Goal: Information Seeking & Learning: Learn about a topic

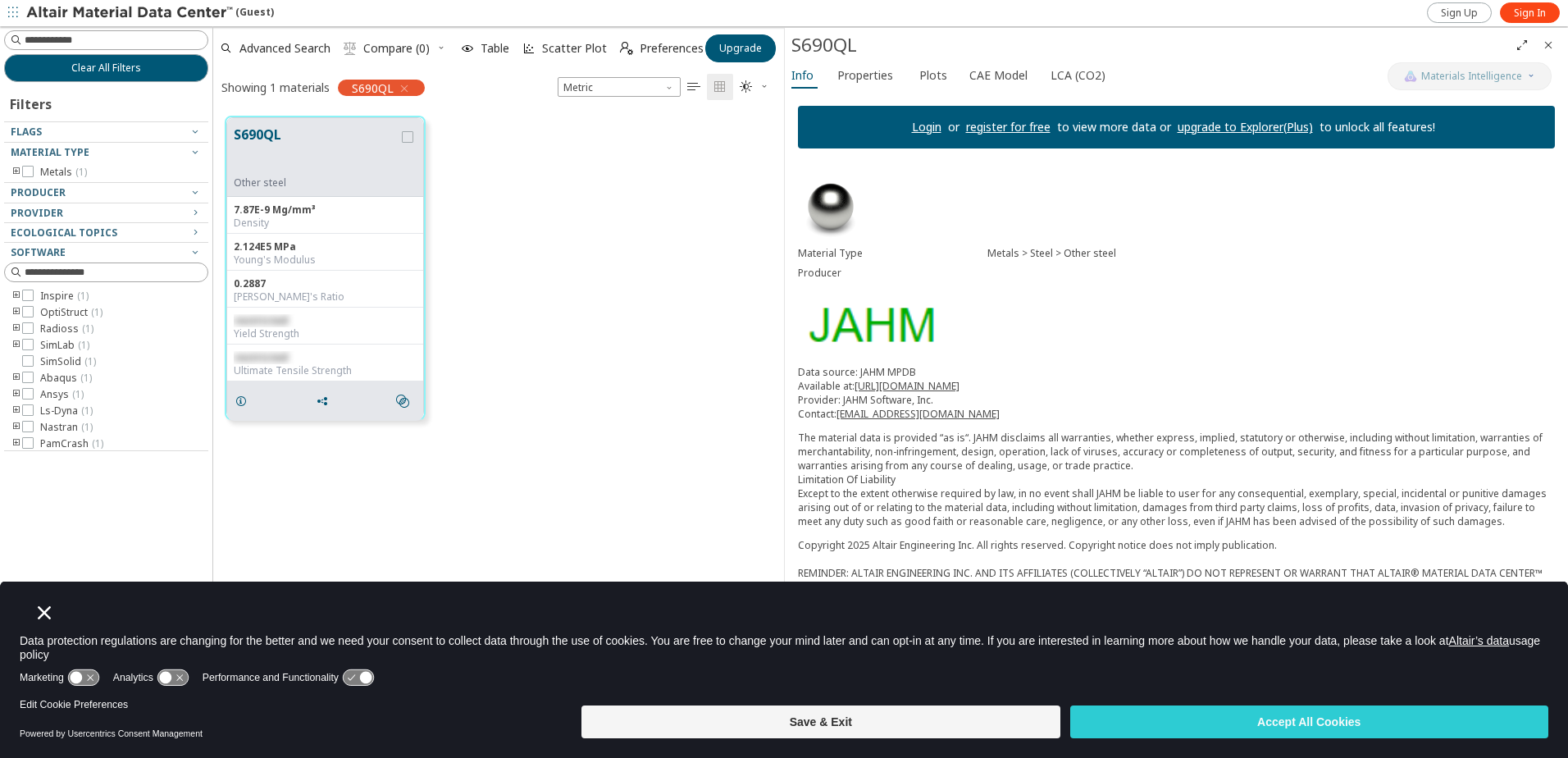
scroll to position [4, 0]
click at [67, 312] on span "OptiStruct ( 1 )" at bounding box center [71, 309] width 63 height 13
click at [15, 305] on icon "toogle group" at bounding box center [16, 309] width 12 height 13
click at [55, 339] on icon at bounding box center [53, 341] width 12 height 12
click at [56, 328] on icon at bounding box center [53, 325] width 12 height 12
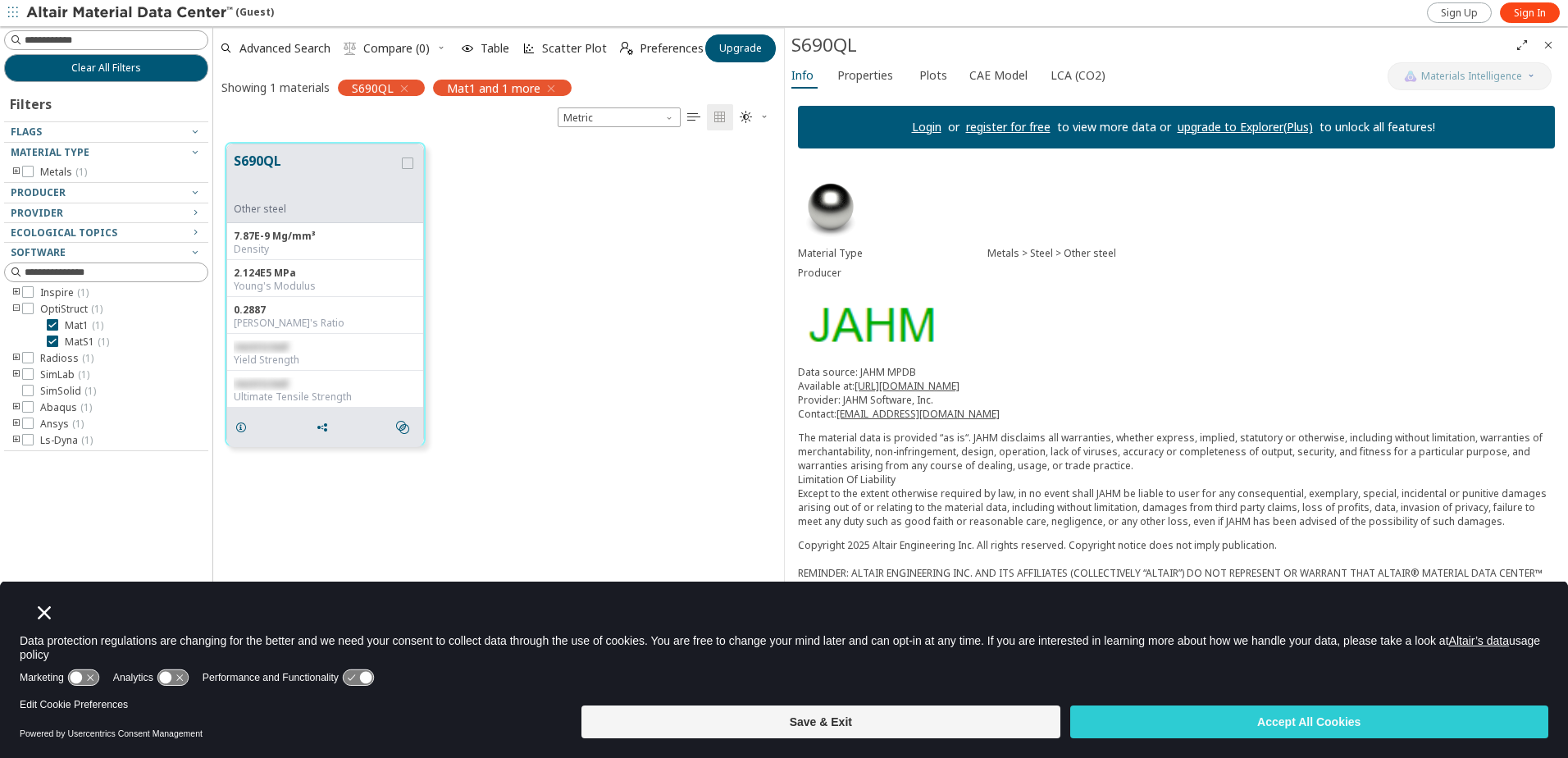
click at [18, 8] on span "button" at bounding box center [13, 13] width 16 height 26
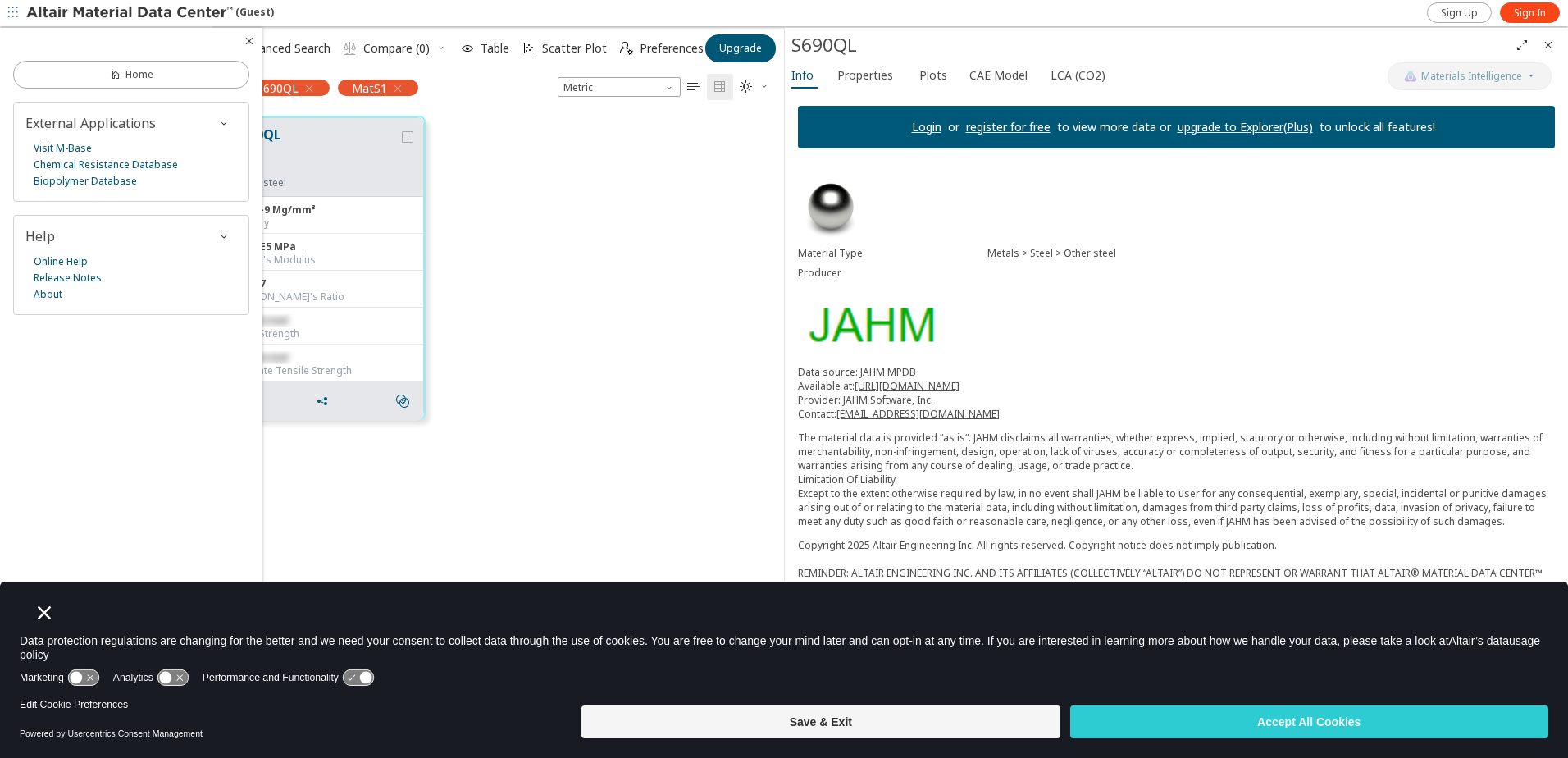
scroll to position [592, 559]
click at [716, 252] on div "S690QL Other steel 7.87E-9 Mg/mm³ Density 2.124E5 MPa Young's Modulus 0.2887 Po…" at bounding box center [498, 267] width 570 height 327
drag, startPoint x: 826, startPoint y: 0, endPoint x: 521, endPoint y: 379, distance: 486.5
click at [521, 380] on div "S690QL Other steel 7.87E-9 Mg/mm³ Density 2.124E5 MPa Young's Modulus 0.2887 Po…" at bounding box center [498, 267] width 570 height 327
click at [591, 450] on div "S690QL Other steel 7.87E-9 Mg/mm³ Density 2.124E5 MPa Young's Modulus 0.2887 Po…" at bounding box center [498, 406] width 570 height 604
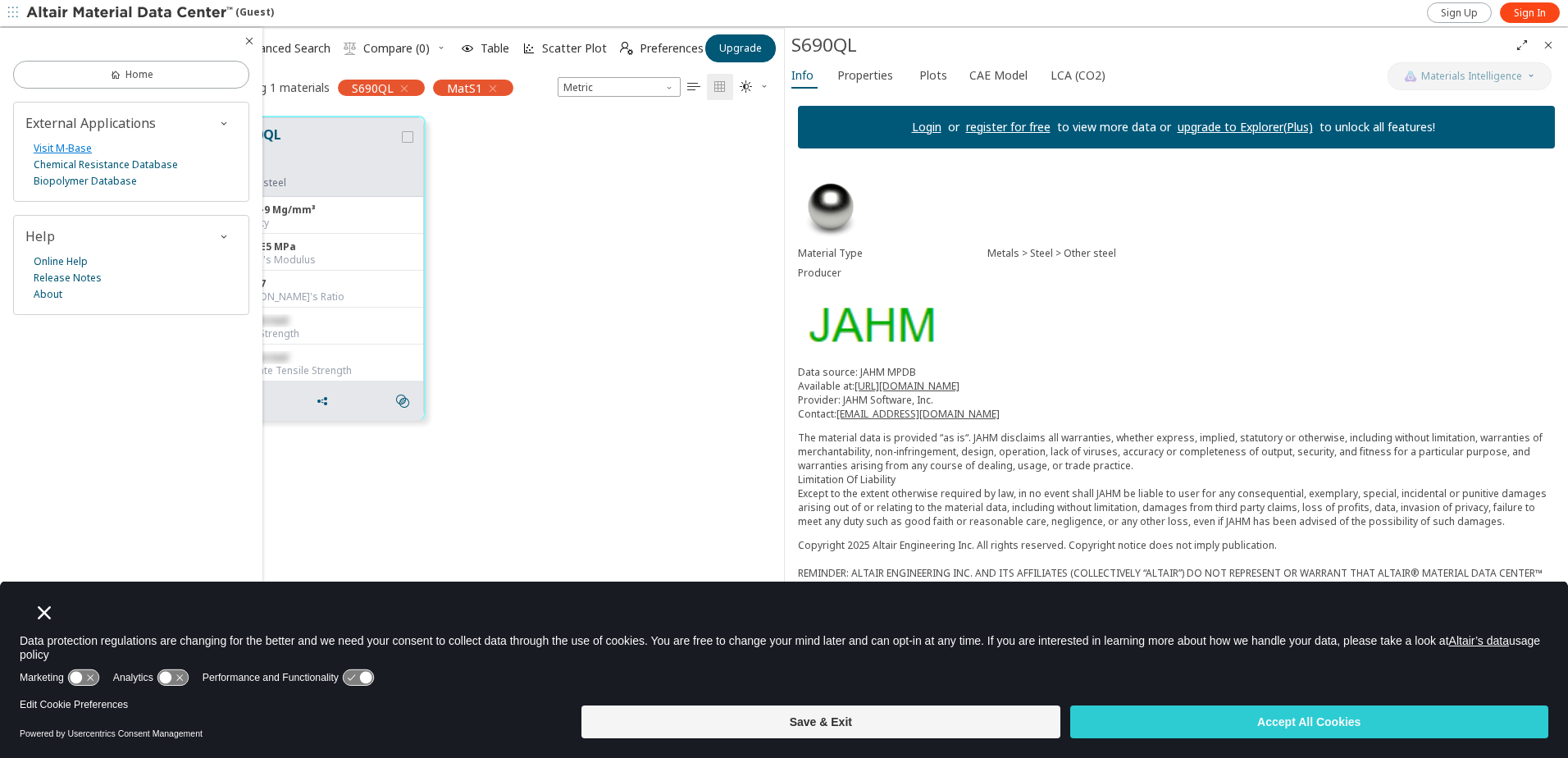
click at [50, 141] on link "Visit M-Base" at bounding box center [63, 149] width 58 height 16
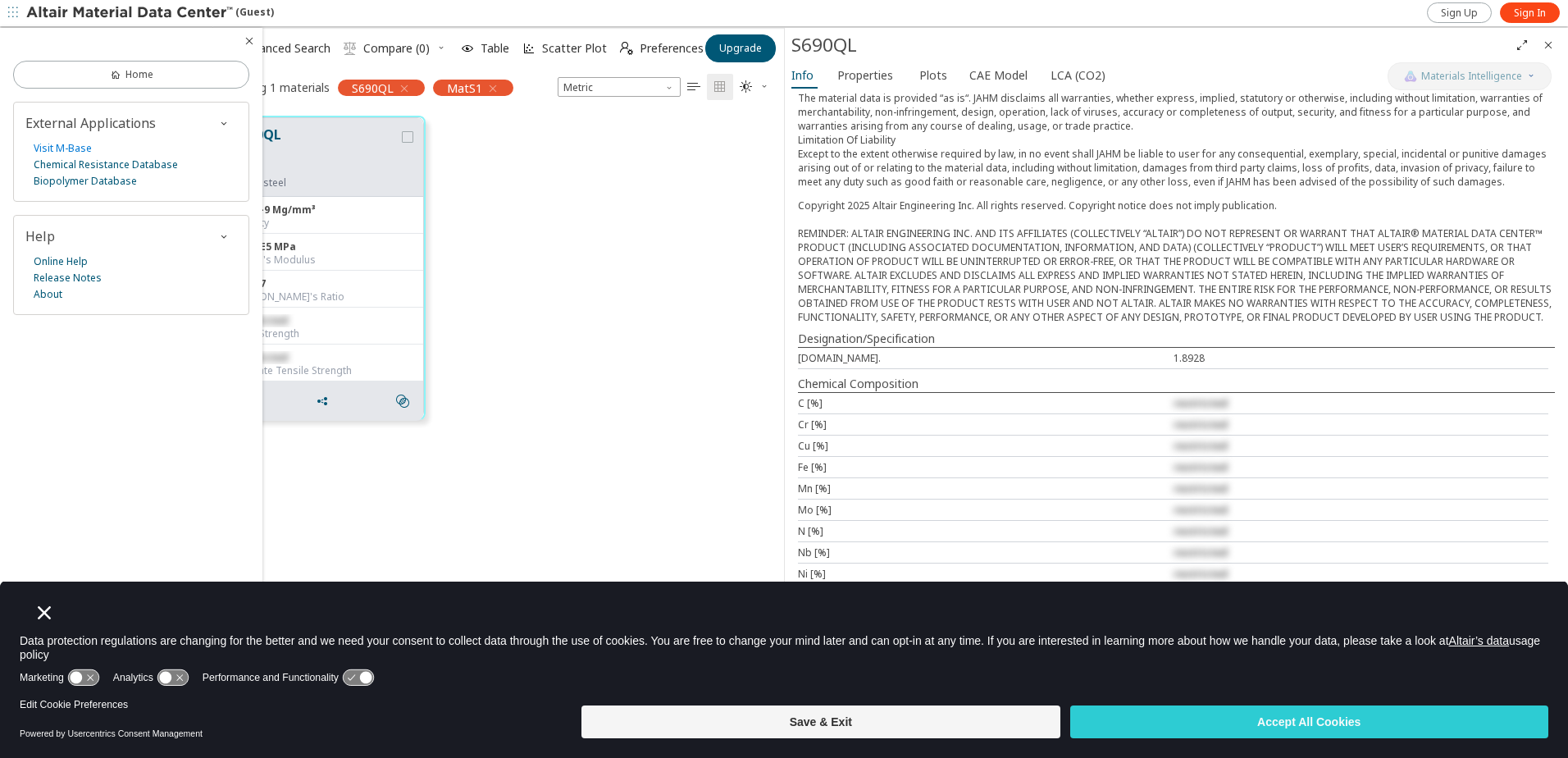
scroll to position [371, 0]
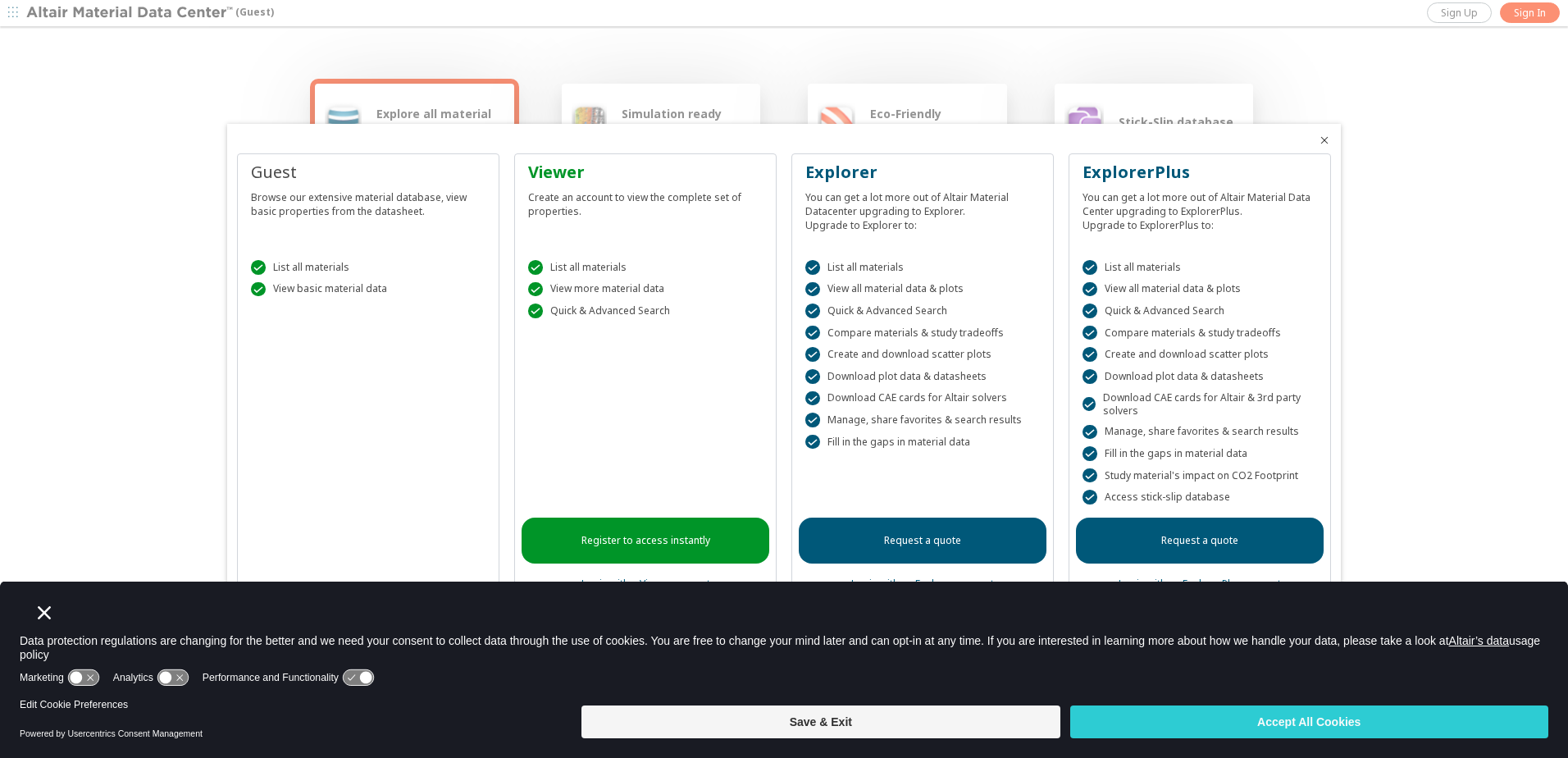
click at [868, 486] on div " List all materials  View all material data & plots  Quick & Advanced Search…" at bounding box center [922, 367] width 248 height 256
click at [1325, 138] on icon "Close" at bounding box center [1324, 140] width 13 height 13
